Goal: Check status: Check status

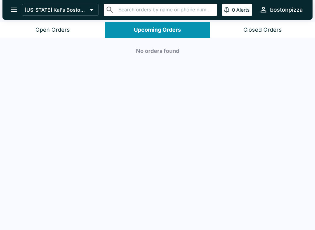
scroll to position [1, 0]
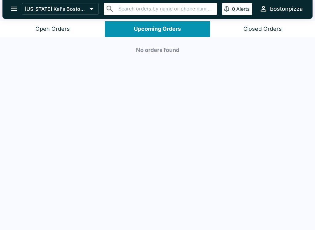
click at [240, 26] on button "Closed Orders" at bounding box center [262, 29] width 105 height 16
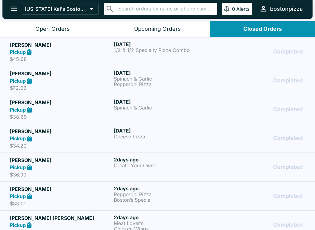
scroll to position [-2, 0]
click at [177, 8] on input "text" at bounding box center [166, 9] width 98 height 9
type input "n"
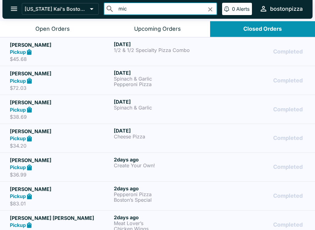
type input "mich"
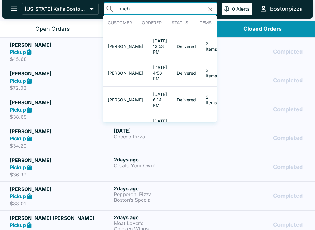
click at [172, 46] on td "Delivered" at bounding box center [186, 46] width 29 height 27
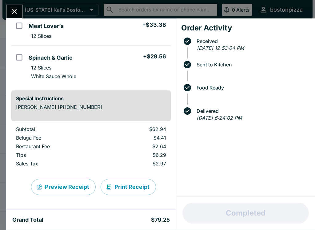
scroll to position [58, 0]
click at [17, 10] on icon "Close" at bounding box center [14, 11] width 8 height 8
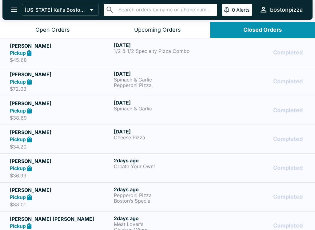
click at [139, 10] on input "text" at bounding box center [166, 10] width 98 height 9
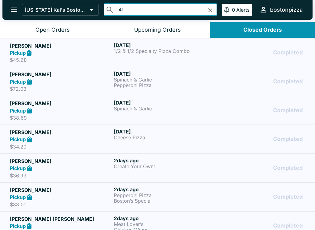
type input "415"
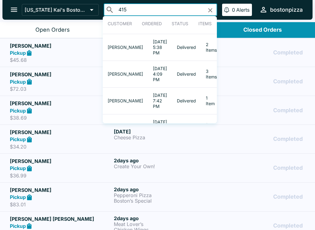
click at [152, 51] on td "[DATE] 5:38 PM" at bounding box center [160, 47] width 24 height 27
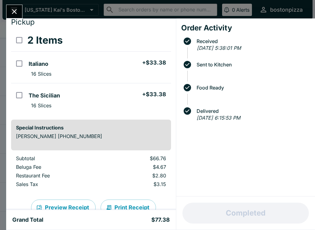
scroll to position [21, 0]
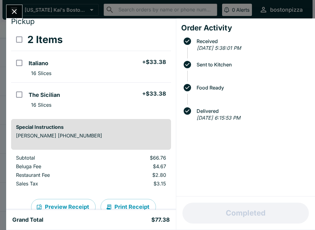
click at [16, 10] on icon "Close" at bounding box center [14, 11] width 5 height 5
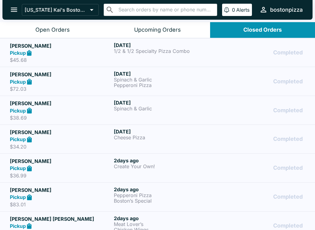
click at [155, 11] on input "text" at bounding box center [166, 10] width 98 height 9
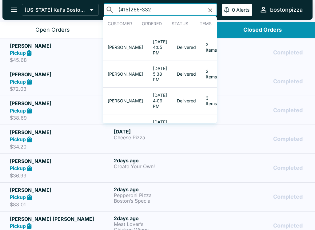
type input "[PHONE_NUMBER]"
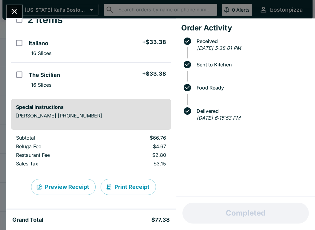
scroll to position [41, 0]
click at [16, 12] on icon "Close" at bounding box center [14, 11] width 8 height 8
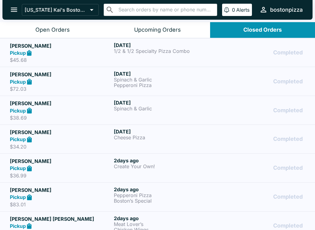
scroll to position [0, 0]
click at [36, 30] on div "Open Orders" at bounding box center [52, 29] width 34 height 7
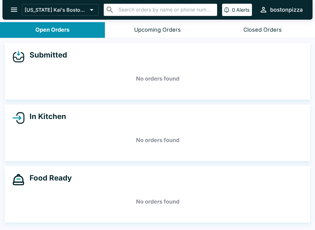
click at [12, 14] on button "open drawer" at bounding box center [14, 10] width 16 height 16
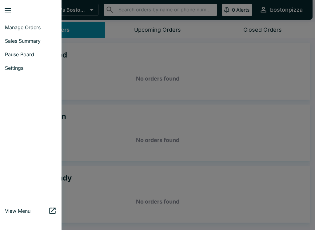
click at [12, 45] on link "Sales Summary" at bounding box center [31, 41] width 62 height 14
select select "03:00"
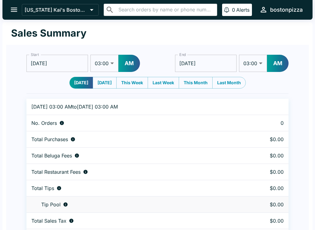
click at [7, 11] on button "open drawer" at bounding box center [14, 10] width 16 height 16
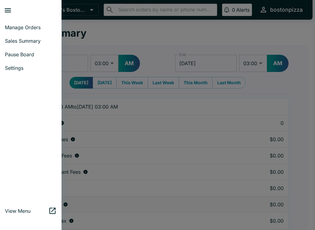
click at [17, 30] on span "Manage Orders" at bounding box center [31, 27] width 52 height 6
